Goal: Participate in discussion: Engage in conversation with other users on a specific topic

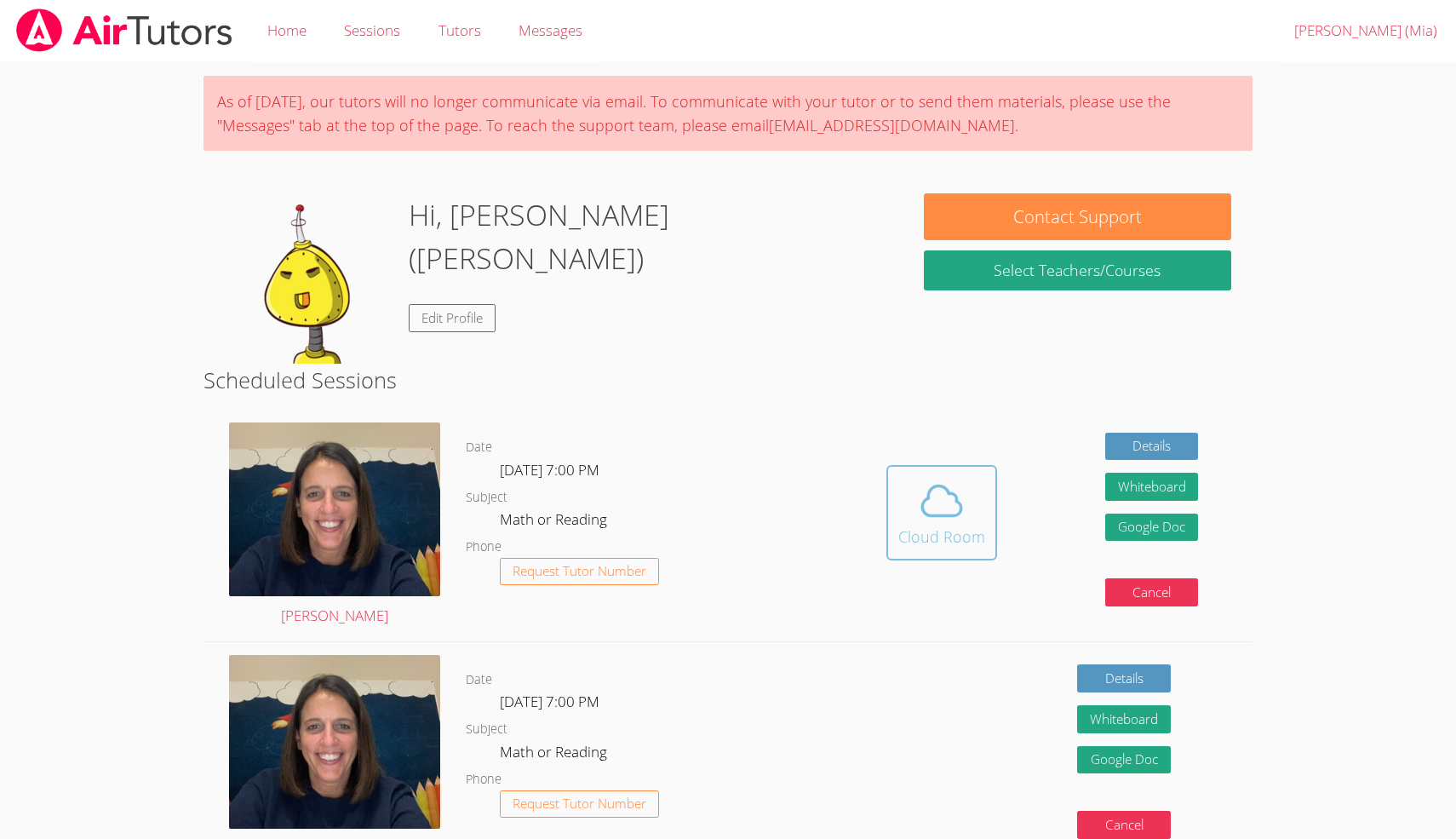
click at [919, 489] on icon at bounding box center [941, 500] width 48 height 48
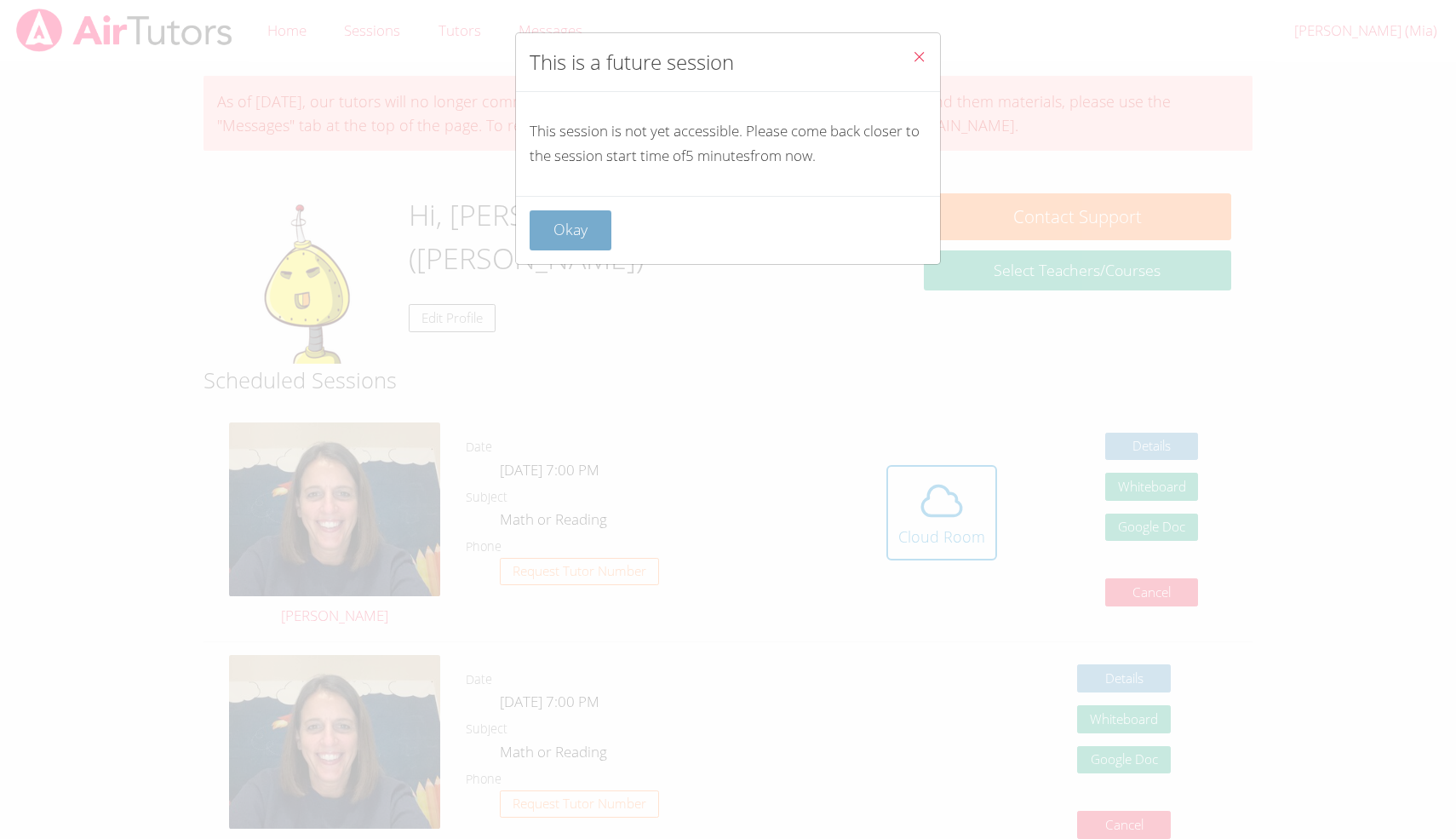
click at [597, 236] on button "Okay" at bounding box center [570, 230] width 82 height 40
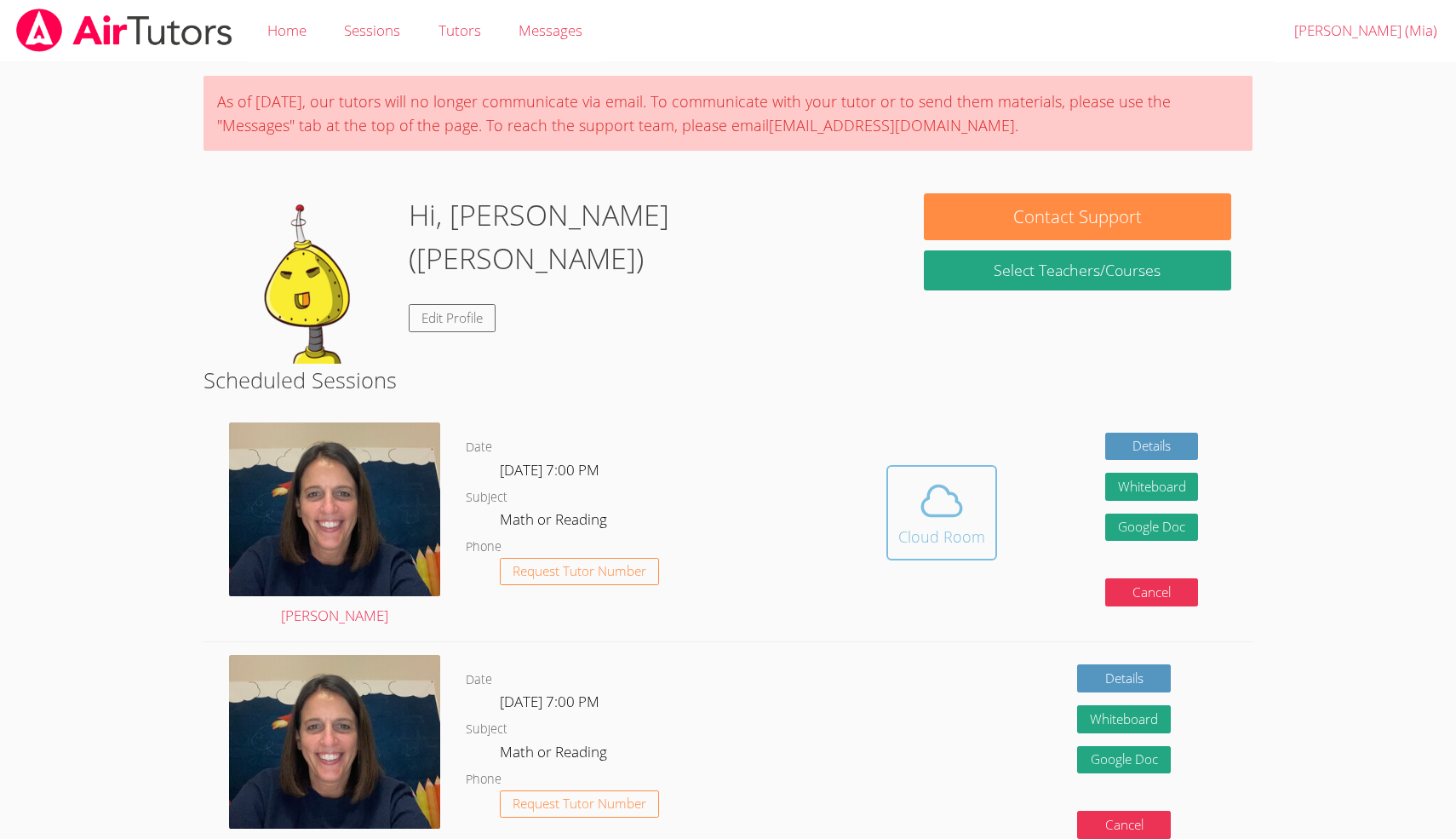
click at [946, 526] on div "Cloud Room" at bounding box center [941, 536] width 87 height 23
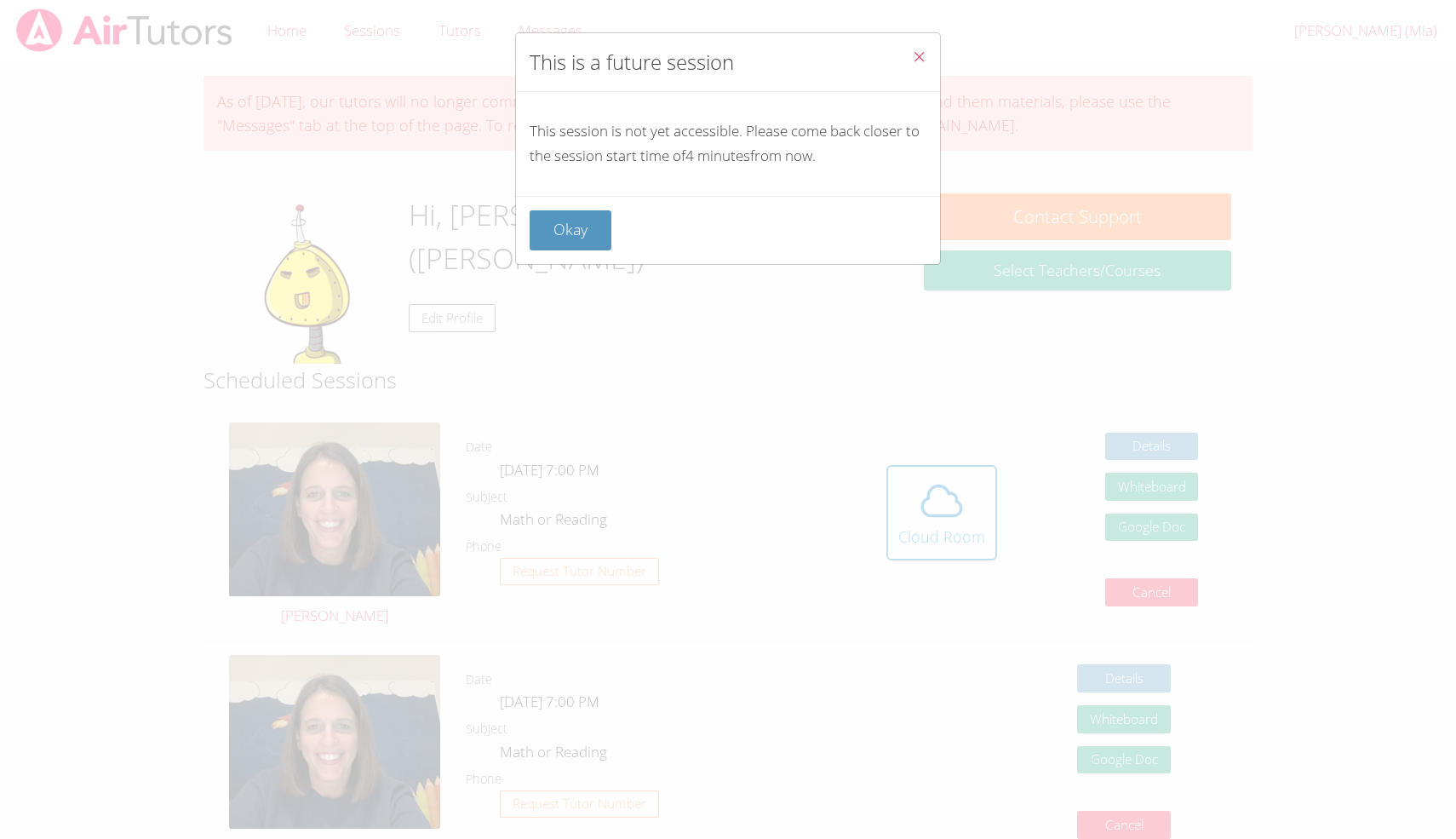
click at [921, 52] on icon "Close" at bounding box center [919, 57] width 15 height 15
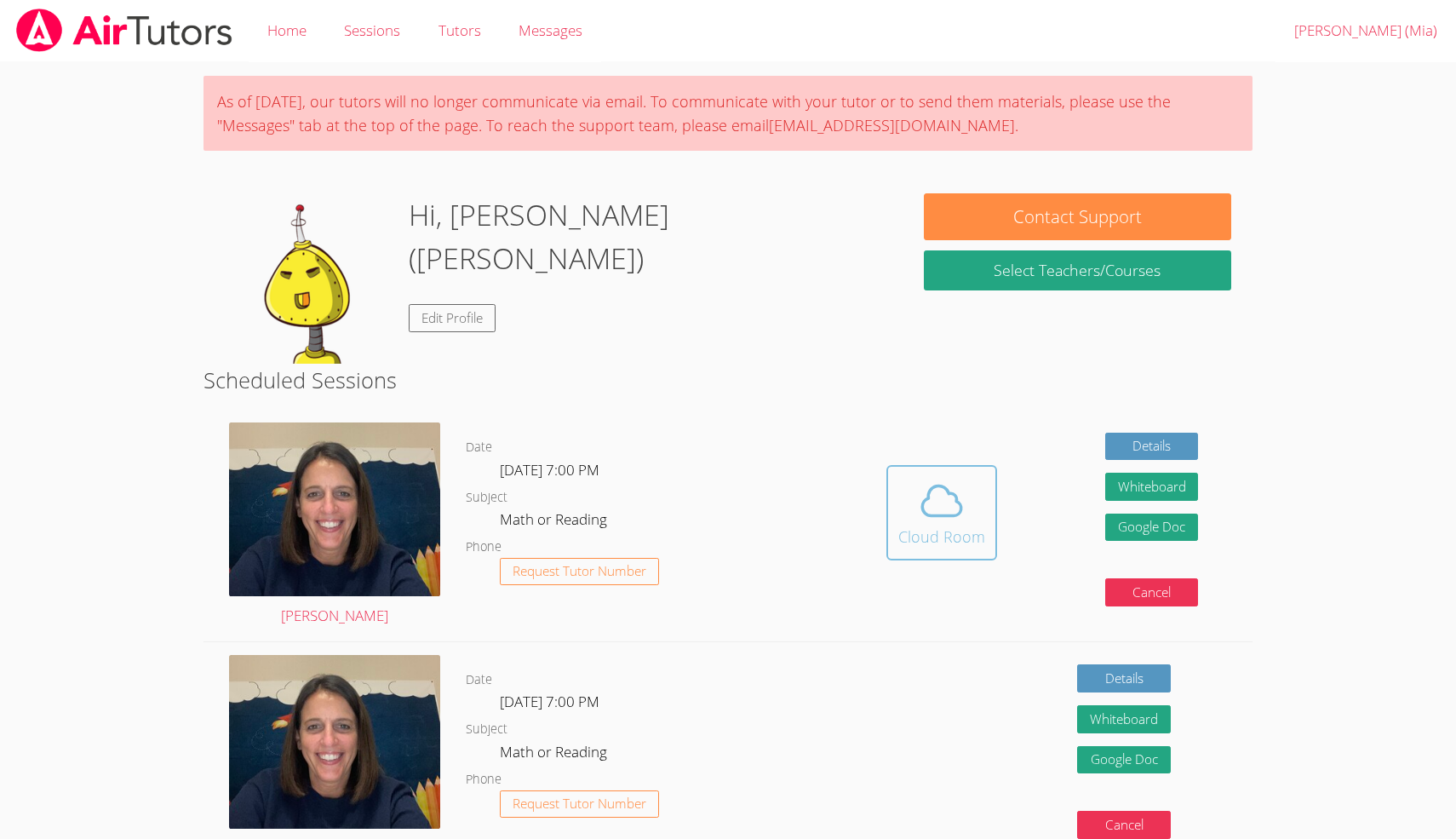
click at [979, 527] on div "Cloud Room" at bounding box center [941, 536] width 87 height 23
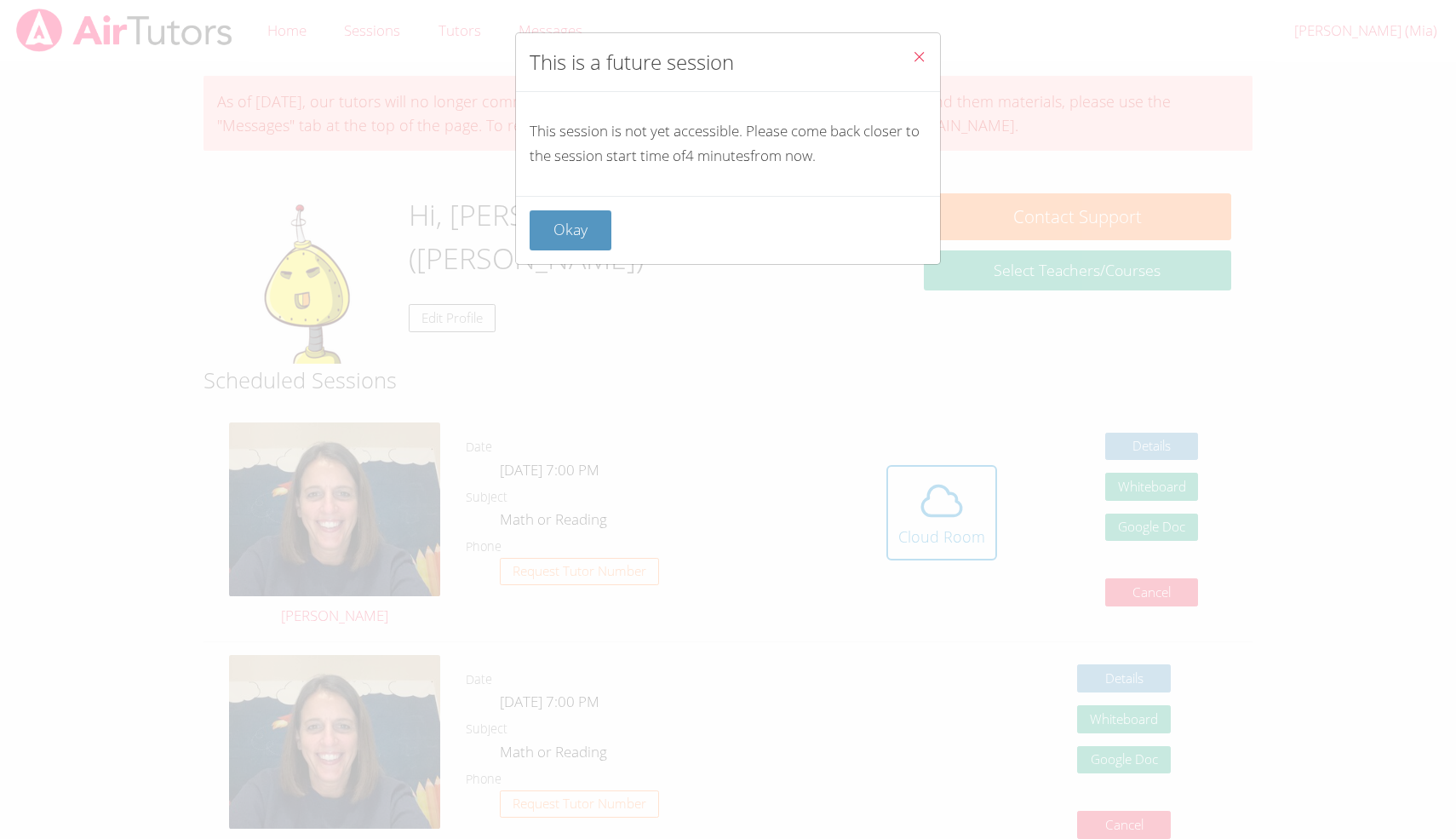
click at [917, 50] on icon "Close" at bounding box center [919, 57] width 15 height 15
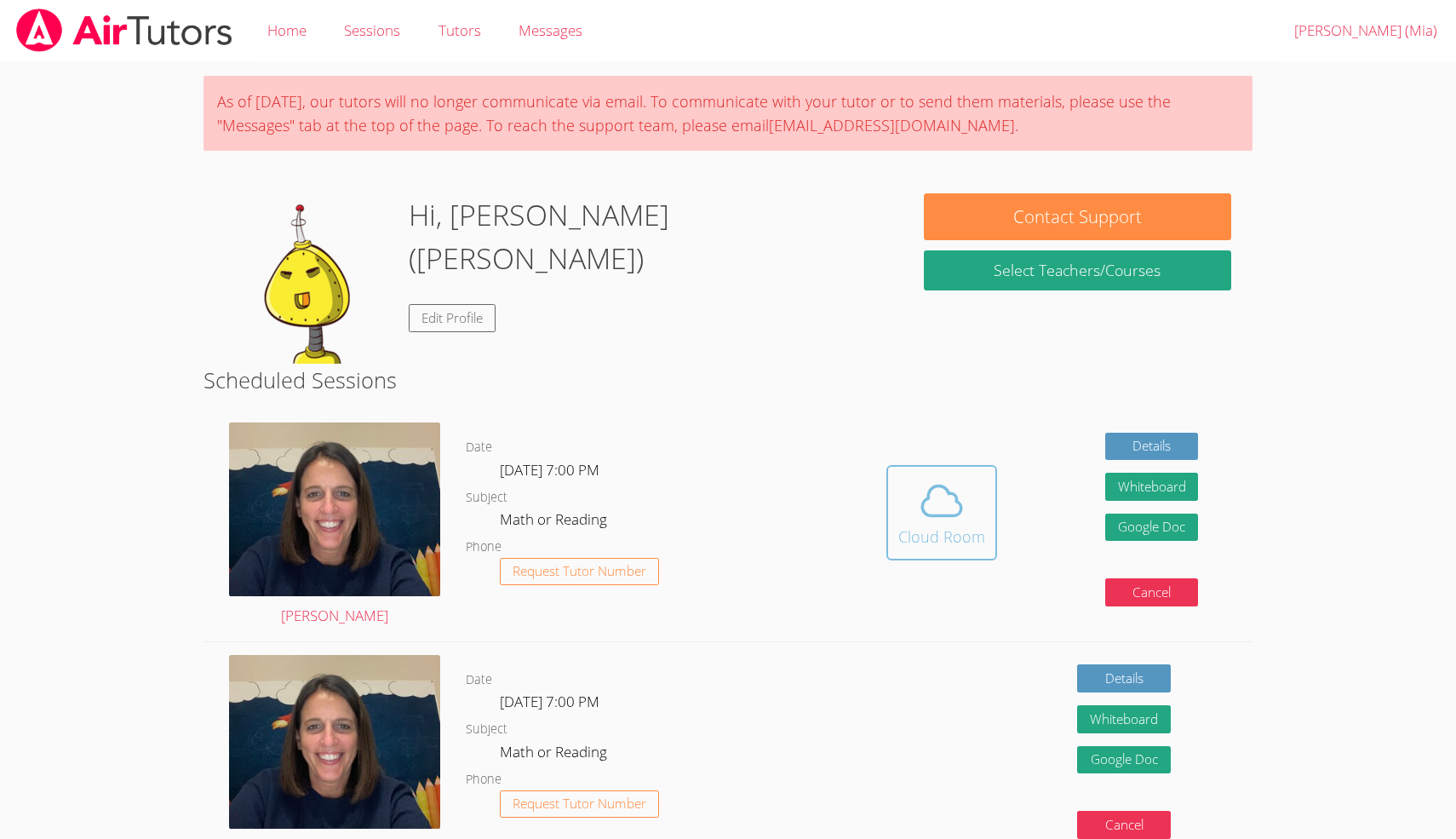
click at [952, 535] on div "Cloud Room" at bounding box center [941, 536] width 87 height 23
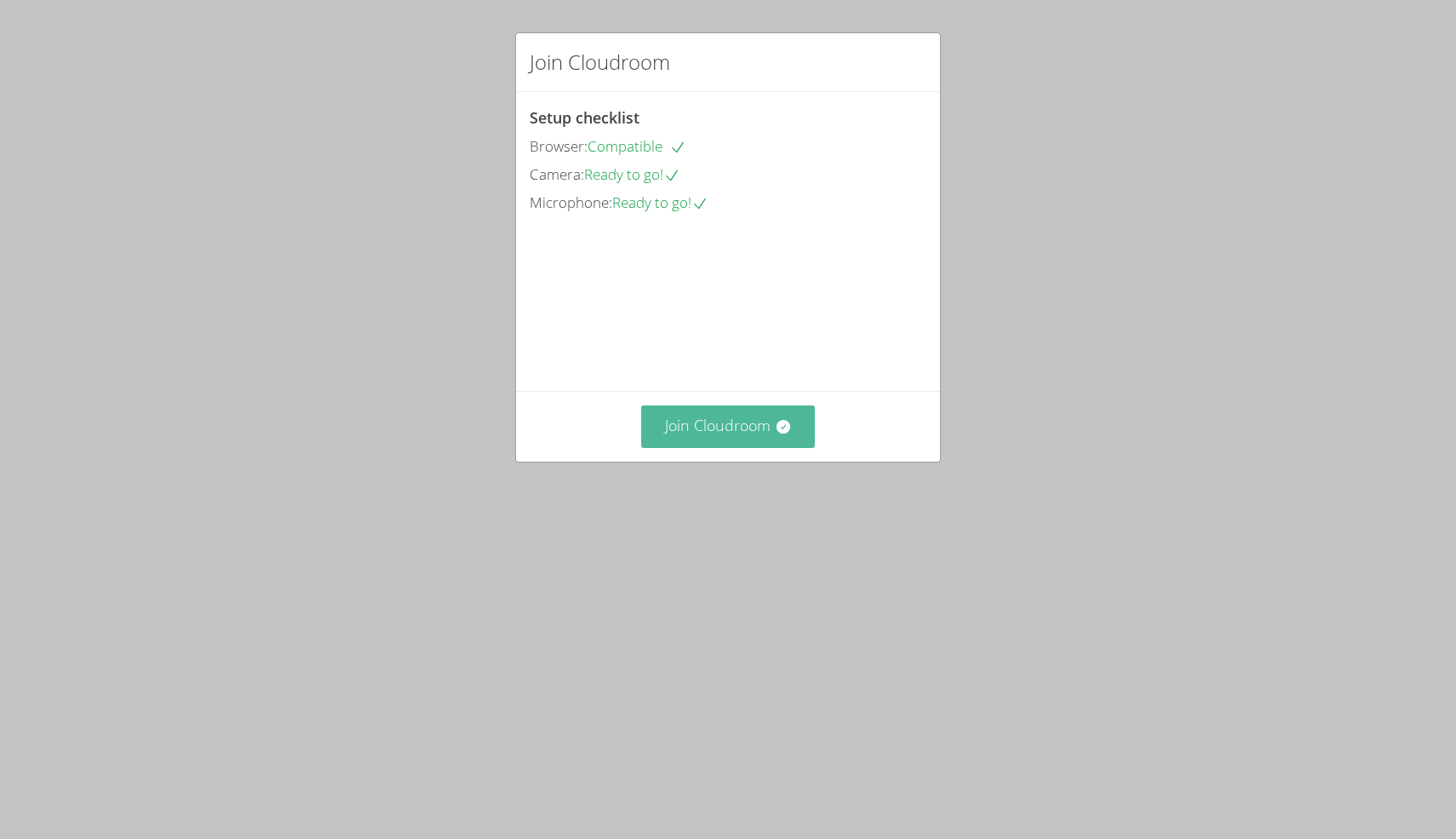
click at [758, 447] on button "Join Cloudroom" at bounding box center [728, 426] width 175 height 42
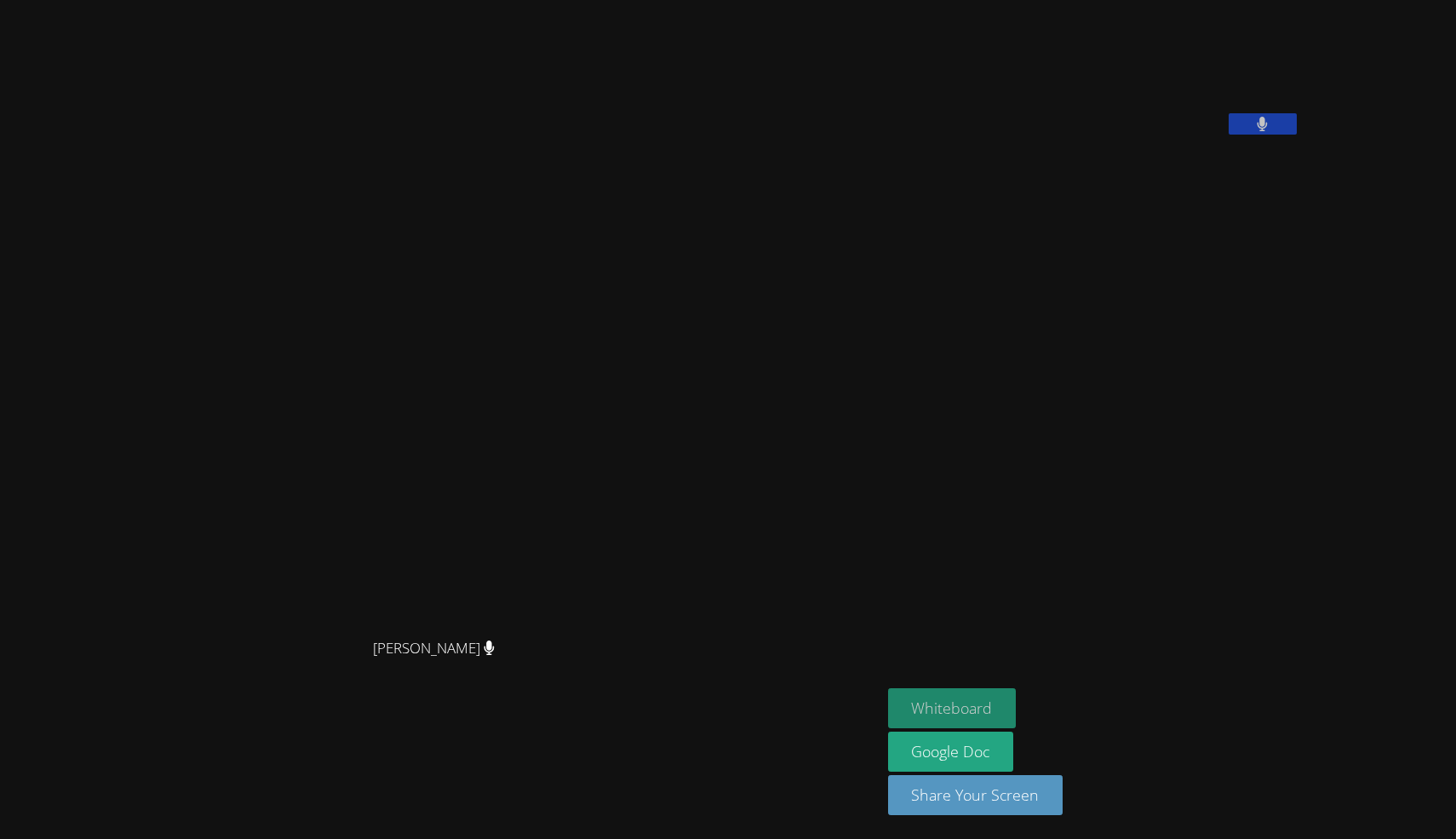
click at [1017, 696] on button "Whiteboard" at bounding box center [953, 708] width 129 height 40
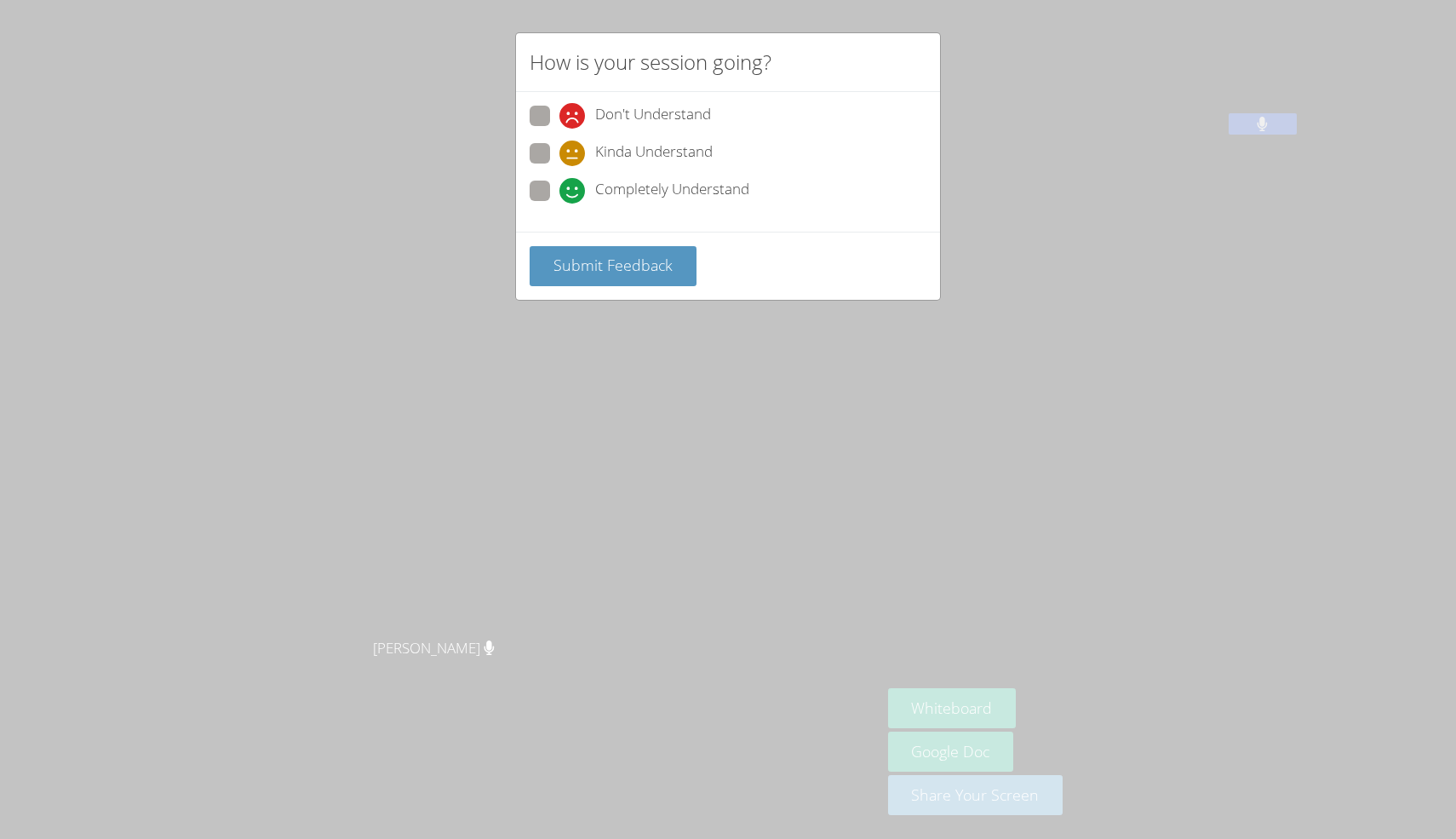
click at [583, 181] on icon at bounding box center [572, 190] width 25 height 25
click at [574, 181] on input "Completely Understand" at bounding box center [566, 188] width 15 height 15
radio input "true"
click at [605, 253] on button "Submit Feedback" at bounding box center [612, 266] width 167 height 40
